Goal: Task Accomplishment & Management: Manage account settings

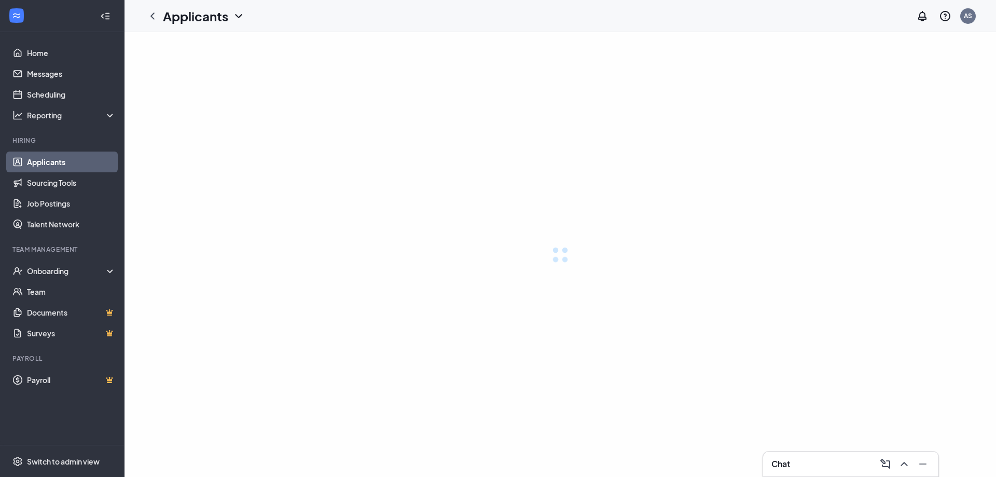
click at [88, 271] on div "Onboarding" at bounding box center [71, 271] width 89 height 10
click at [111, 272] on icon at bounding box center [112, 272] width 8 height 0
click at [85, 156] on link "Applicants" at bounding box center [71, 161] width 89 height 21
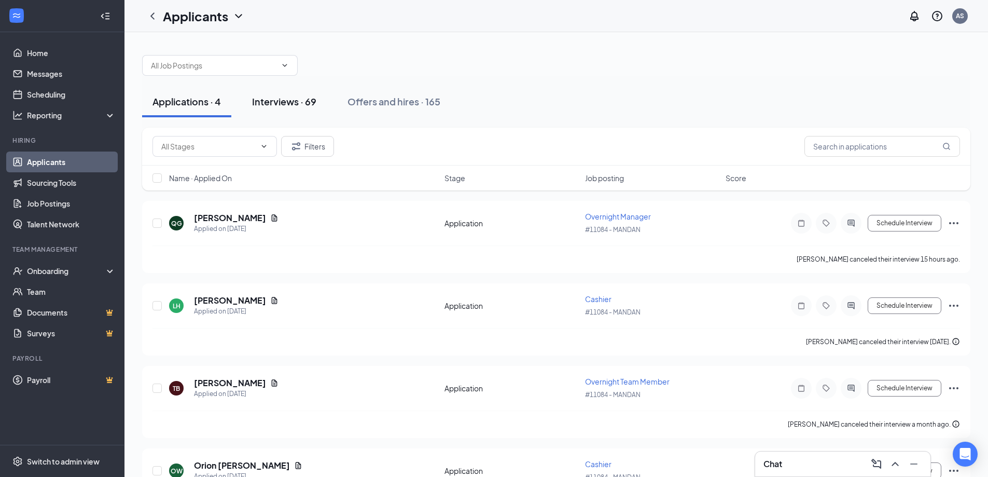
click at [300, 99] on div "Interviews · 69" at bounding box center [284, 101] width 64 height 13
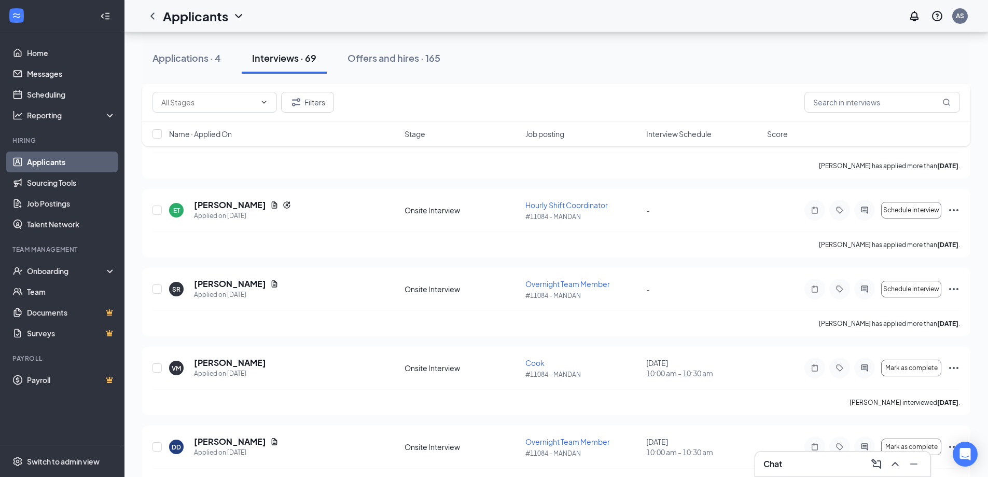
scroll to position [674, 0]
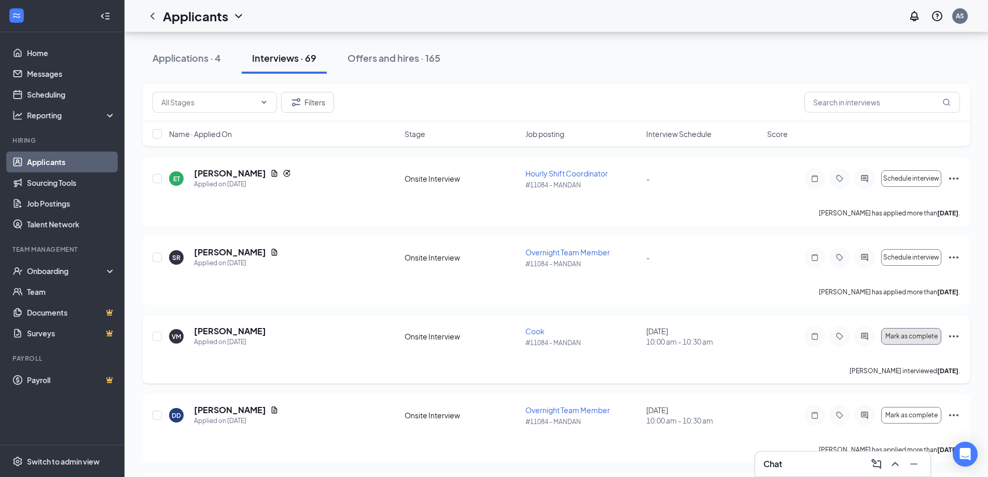
click at [890, 336] on span "Mark as complete" at bounding box center [911, 336] width 52 height 7
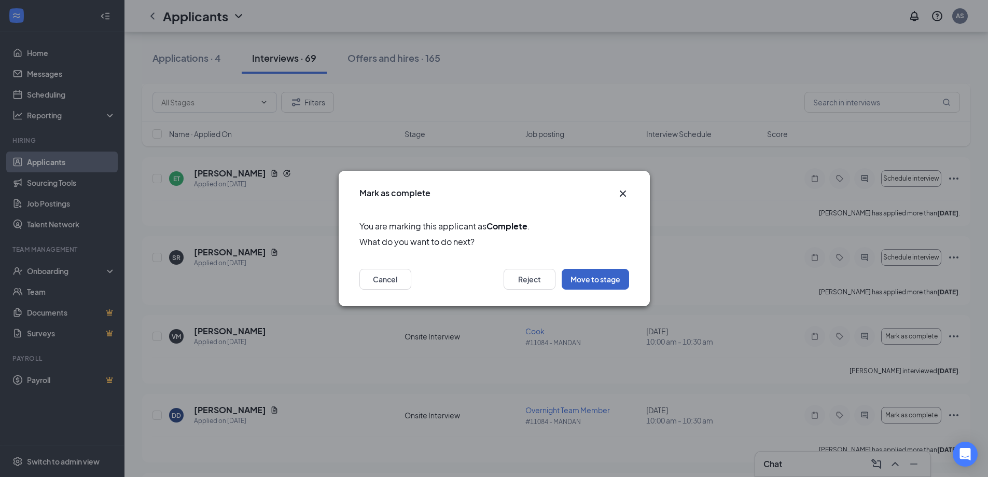
click at [601, 282] on button "Move to stage" at bounding box center [595, 279] width 67 height 21
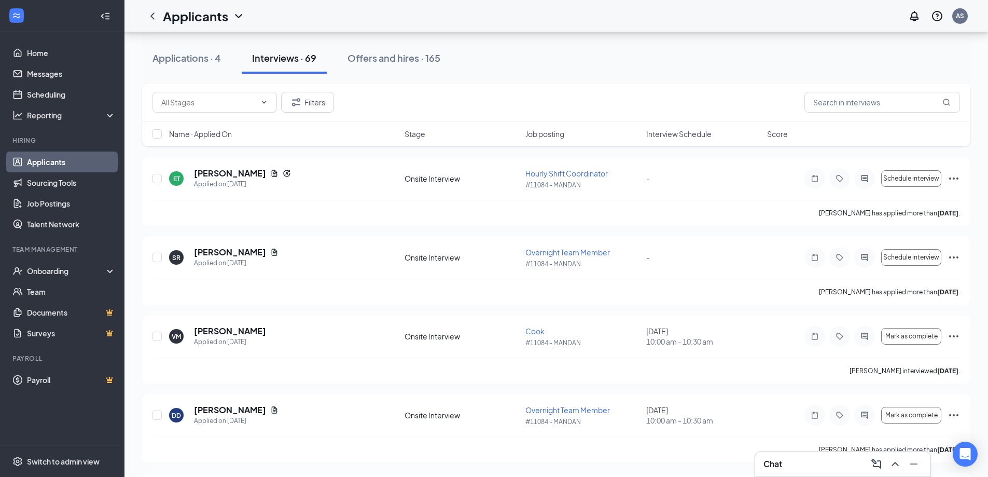
click at [601, 282] on div "[PERSON_NAME] has applied more than [DATE] ." at bounding box center [557, 292] width 808 height 26
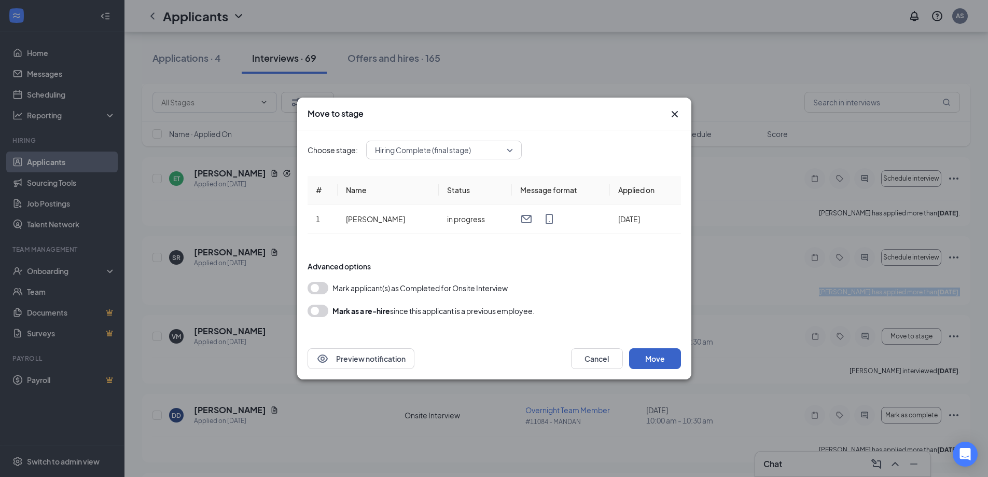
click at [660, 361] on button "Move" at bounding box center [655, 358] width 52 height 21
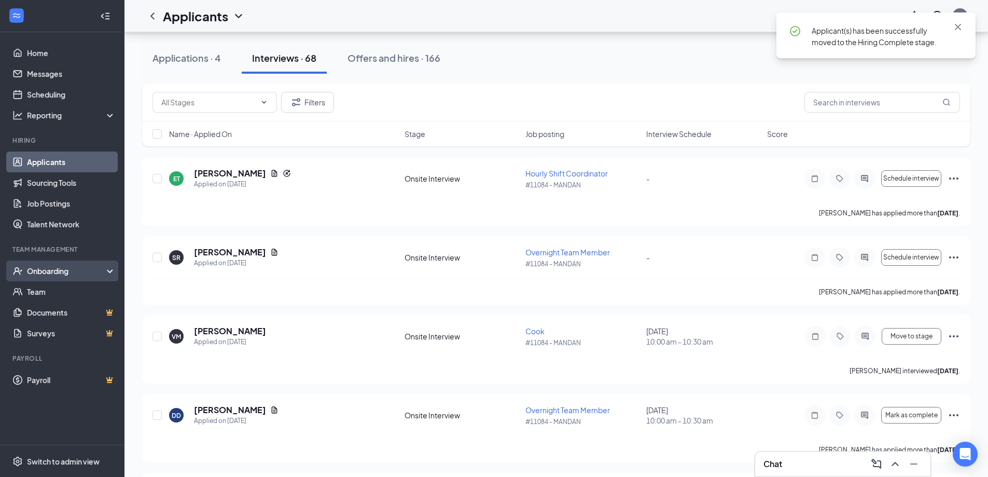
click at [76, 271] on div "Onboarding" at bounding box center [67, 271] width 80 height 10
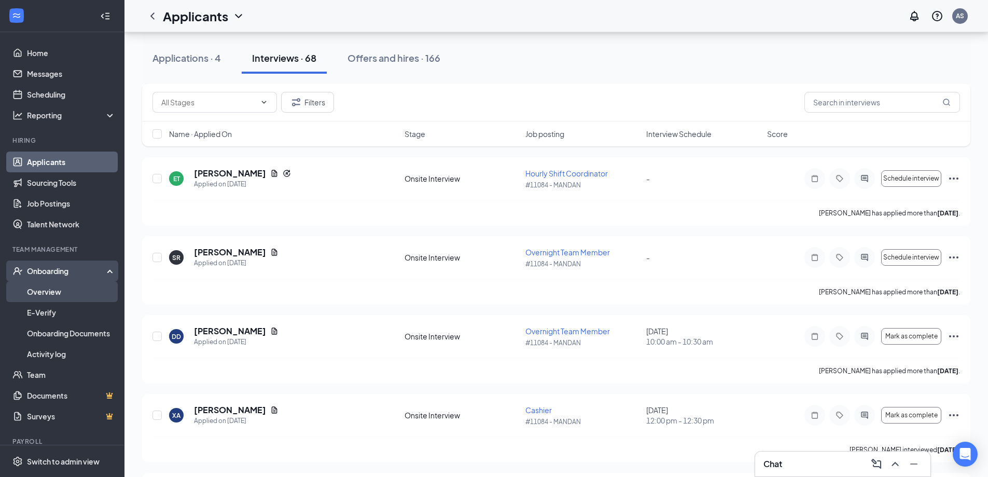
click at [67, 289] on link "Overview" at bounding box center [71, 291] width 89 height 21
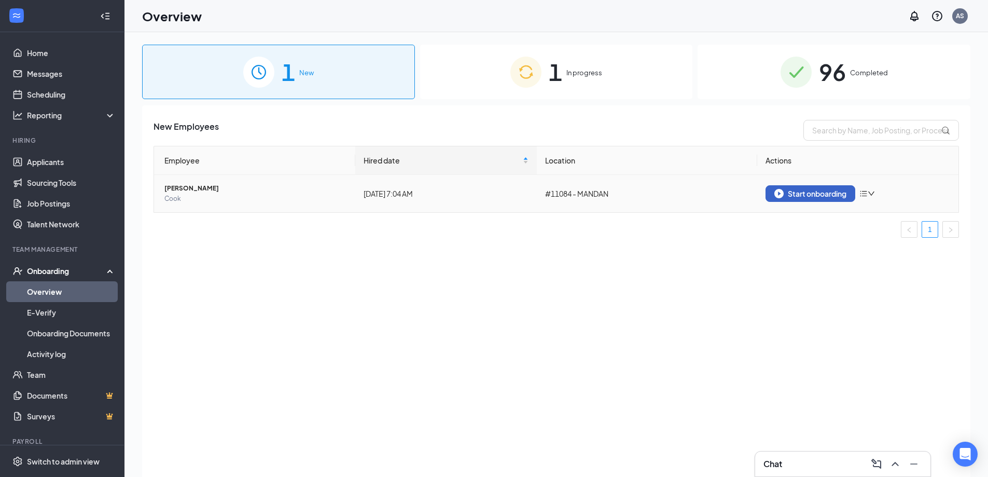
click at [820, 195] on div "Start onboarding" at bounding box center [810, 193] width 72 height 9
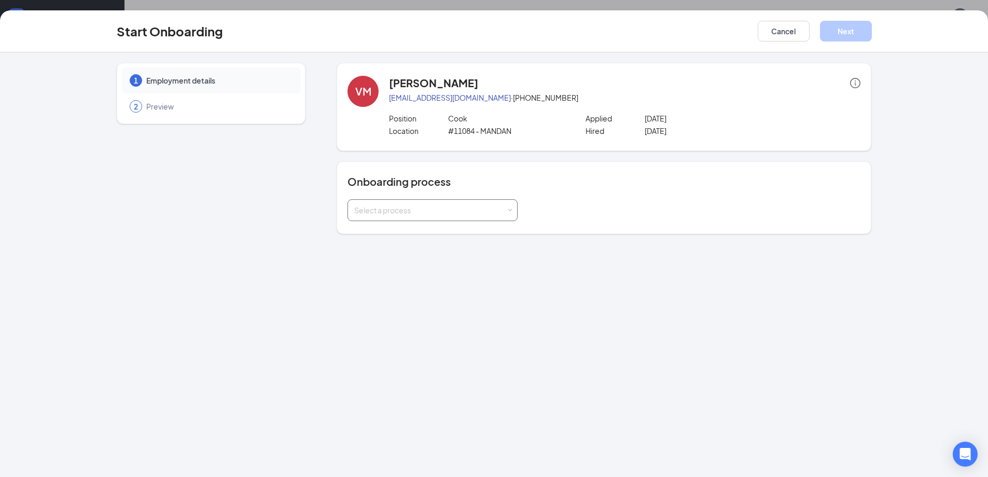
click at [469, 210] on div "Select a process" at bounding box center [430, 210] width 152 height 10
click at [452, 237] on li "Onboarding Process" at bounding box center [433, 232] width 170 height 19
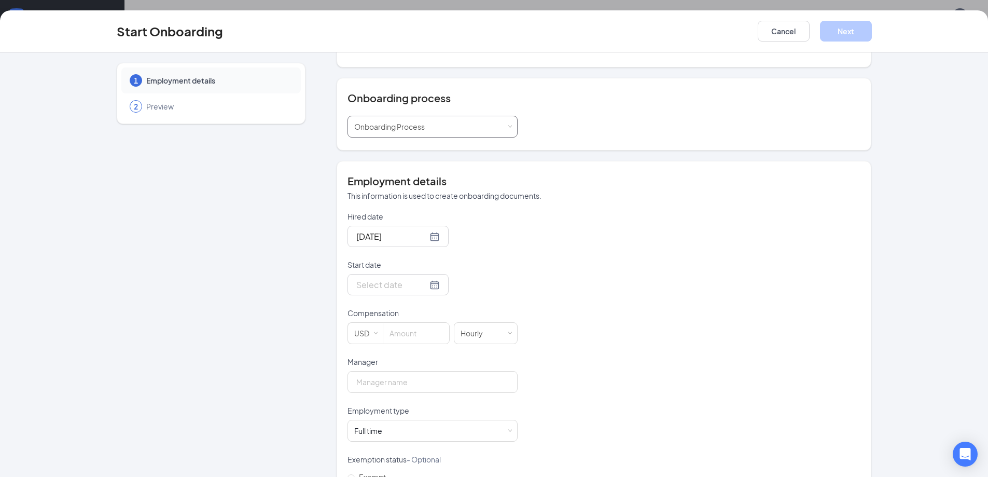
scroll to position [104, 0]
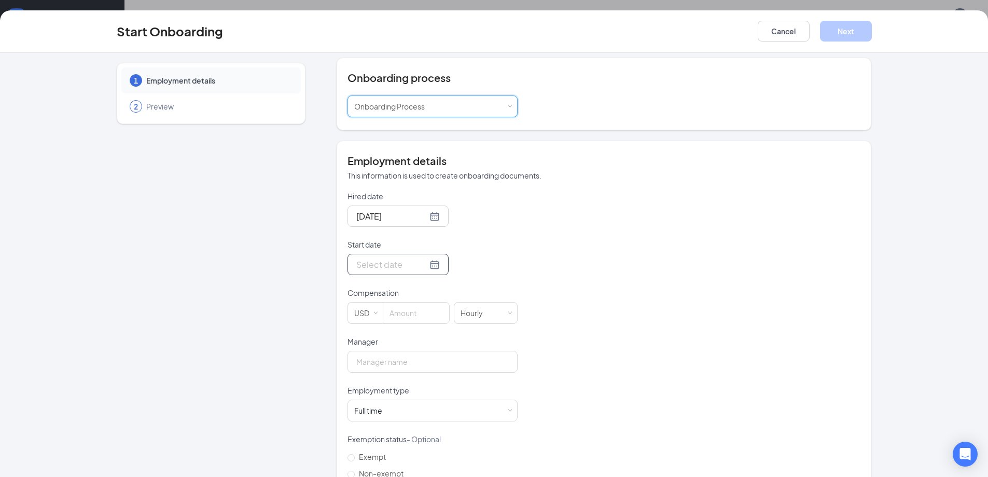
click at [424, 267] on div at bounding box center [398, 264] width 84 height 13
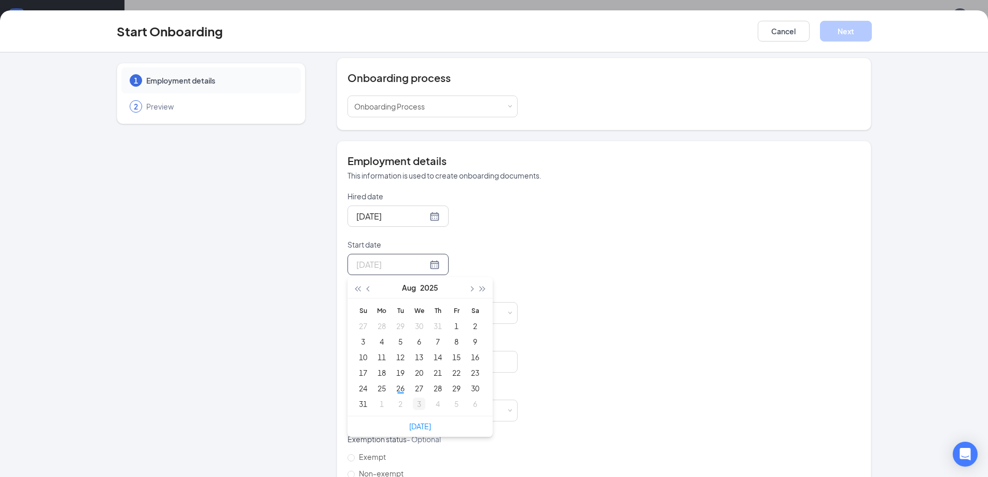
type input "[DATE]"
click at [416, 426] on link "[DATE]" at bounding box center [420, 425] width 22 height 9
type input "[DATE]"
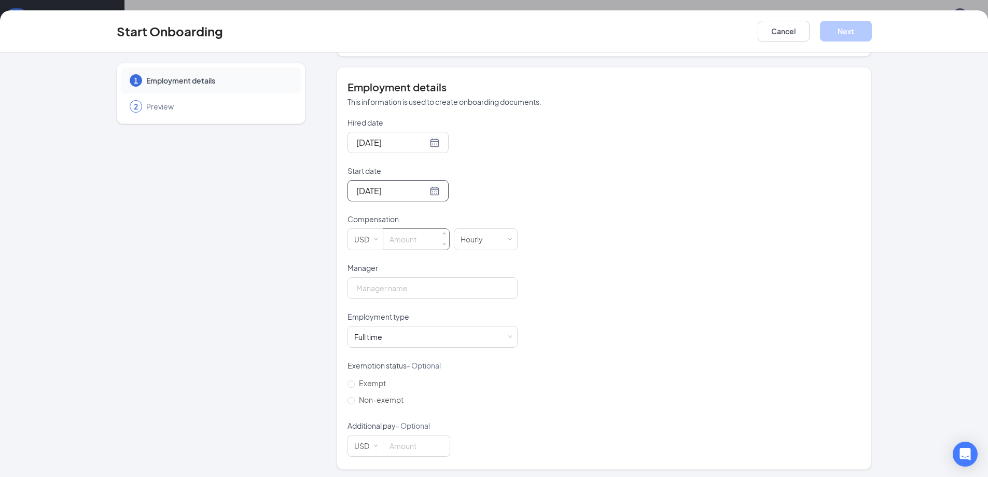
scroll to position [181, 0]
click at [414, 238] on input at bounding box center [416, 236] width 66 height 21
type input "14.5"
click at [425, 286] on input "Manager" at bounding box center [433, 285] width 170 height 22
type input "[PERSON_NAME]"
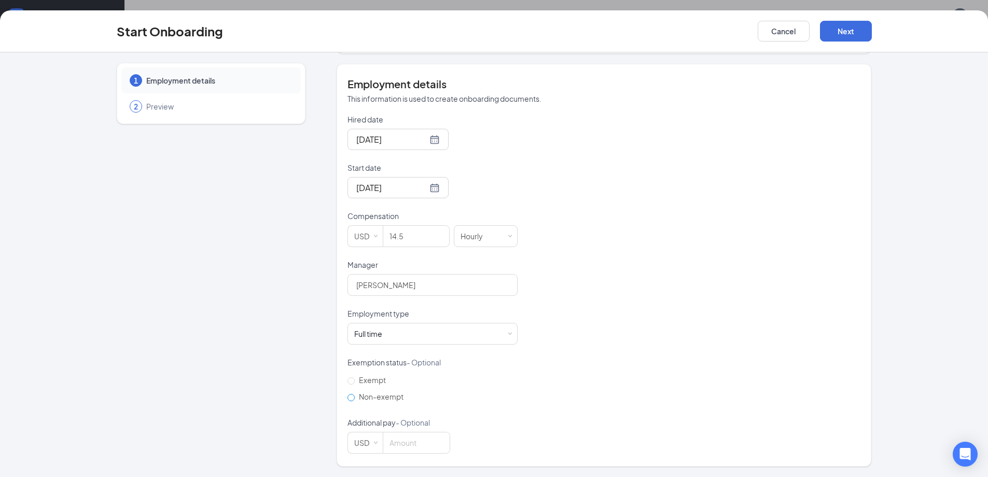
click at [348, 399] on input "Non-exempt" at bounding box center [351, 397] width 7 height 7
radio input "true"
click at [843, 27] on button "Next" at bounding box center [846, 31] width 52 height 21
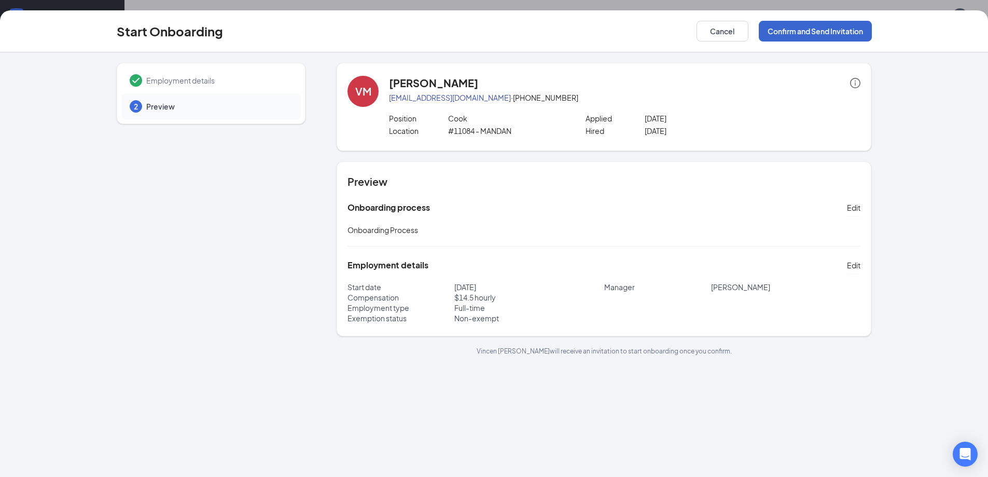
scroll to position [0, 0]
click at [828, 30] on button "Confirm and Send Invitation" at bounding box center [815, 31] width 113 height 21
